Goal: Information Seeking & Learning: Learn about a topic

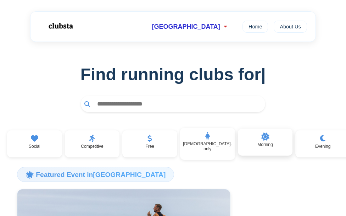
scroll to position [0, 9]
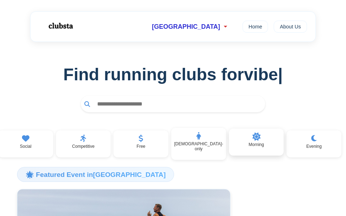
click at [250, 144] on p "Morning" at bounding box center [256, 144] width 15 height 5
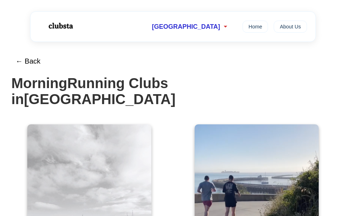
scroll to position [171, 0]
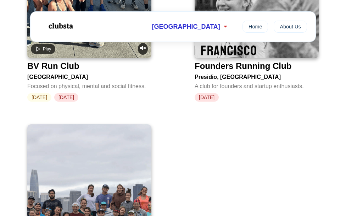
scroll to position [1021, 0]
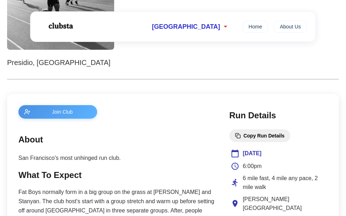
scroll to position [317, 0]
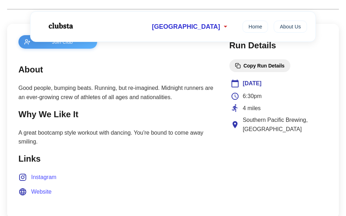
scroll to position [275, 0]
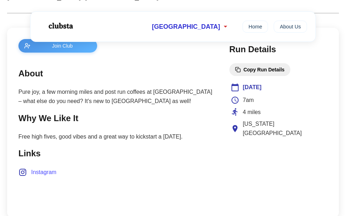
scroll to position [280, 0]
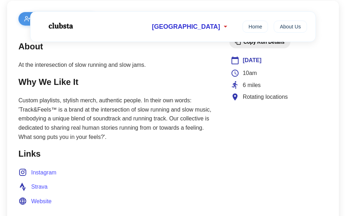
scroll to position [359, 0]
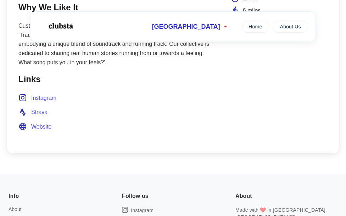
click at [33, 125] on span "Website" at bounding box center [41, 126] width 21 height 9
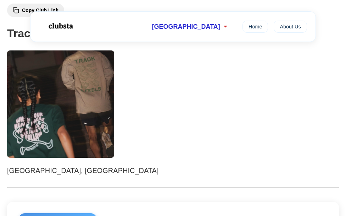
scroll to position [82, 0]
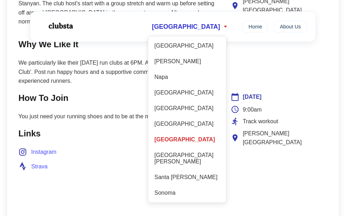
scroll to position [389, 0]
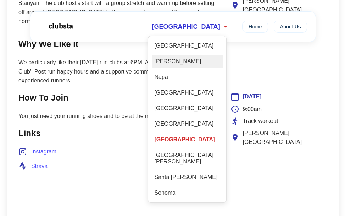
click at [185, 64] on div "[PERSON_NAME]" at bounding box center [187, 61] width 71 height 12
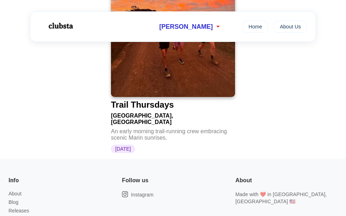
scroll to position [162, 0]
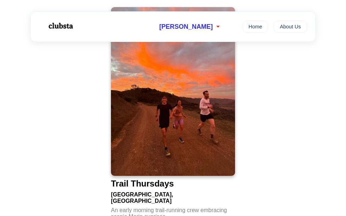
click at [198, 114] on img at bounding box center [173, 91] width 124 height 169
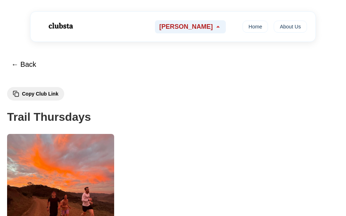
click at [195, 29] on div "[PERSON_NAME]" at bounding box center [190, 26] width 71 height 13
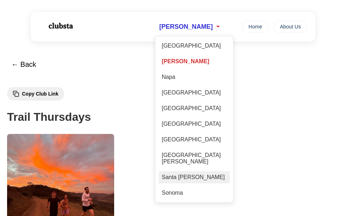
click at [213, 175] on div "Santa [PERSON_NAME]" at bounding box center [194, 177] width 71 height 12
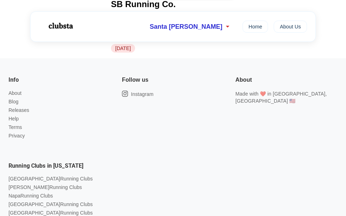
scroll to position [846, 0]
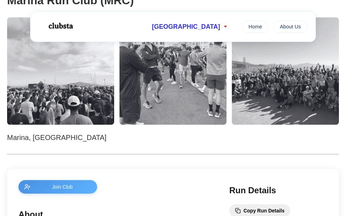
scroll to position [145, 0]
